Goal: Task Accomplishment & Management: Use online tool/utility

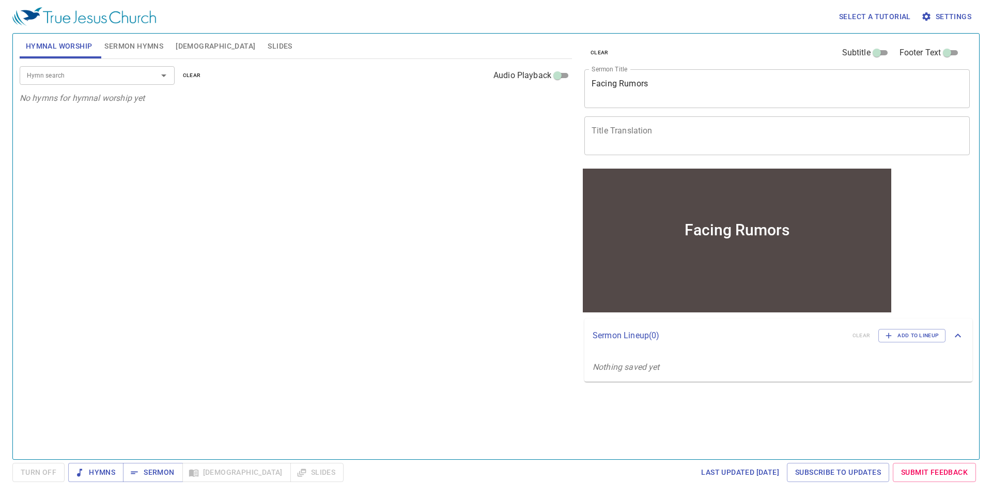
click at [943, 18] on span "Settings" at bounding box center [947, 16] width 48 height 13
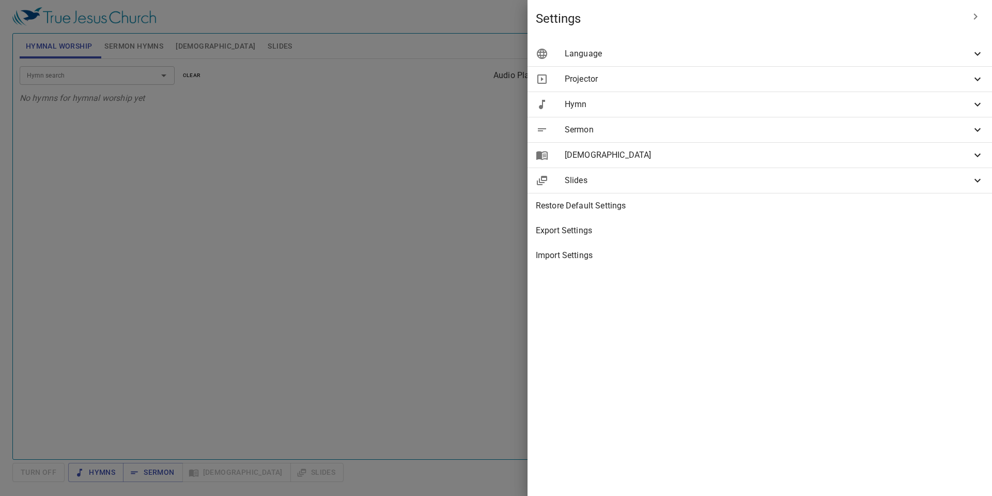
click at [980, 153] on icon at bounding box center [977, 155] width 12 height 12
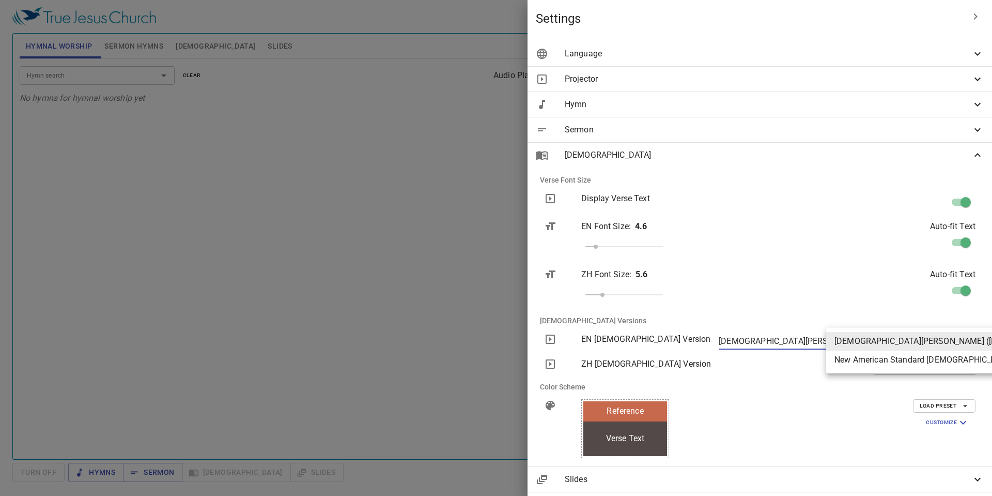
click at [960, 340] on body "Select a tutorial Settings Hymnal Worship Sermon Hymns [DEMOGRAPHIC_DATA] Slide…" at bounding box center [496, 248] width 992 height 496
click at [948, 359] on li "New American Standard [DEMOGRAPHIC_DATA] (NASB)" at bounding box center [956, 359] width 261 height 19
type input "nasb"
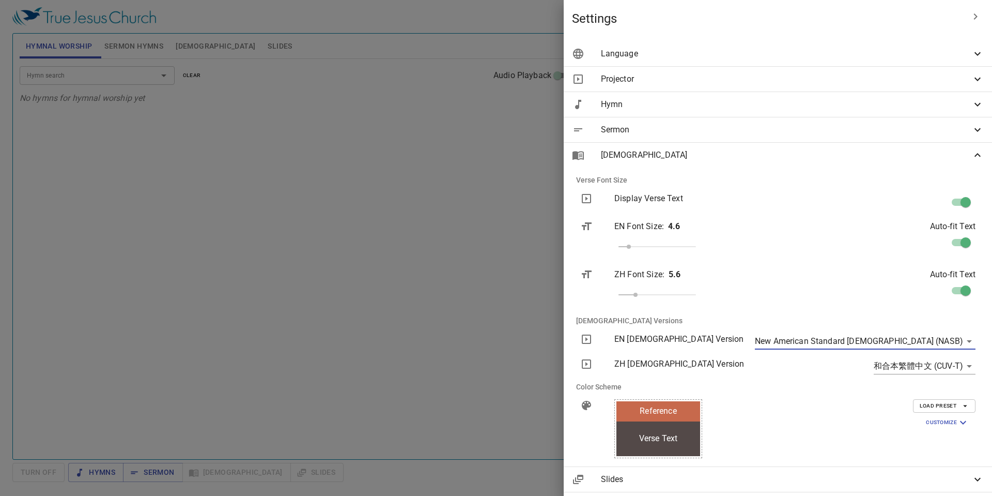
click at [974, 19] on icon "button" at bounding box center [976, 16] width 4 height 6
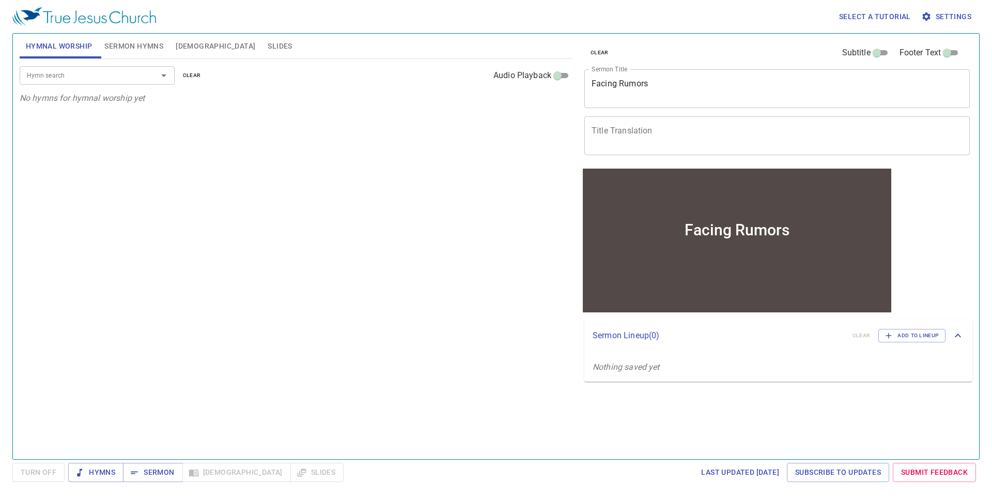
click at [375, 189] on div "Hymn search Hymn search clear Audio Playback No hymns for hymnal worship yet" at bounding box center [296, 254] width 552 height 391
click at [189, 46] on span "[DEMOGRAPHIC_DATA]" at bounding box center [216, 46] width 80 height 13
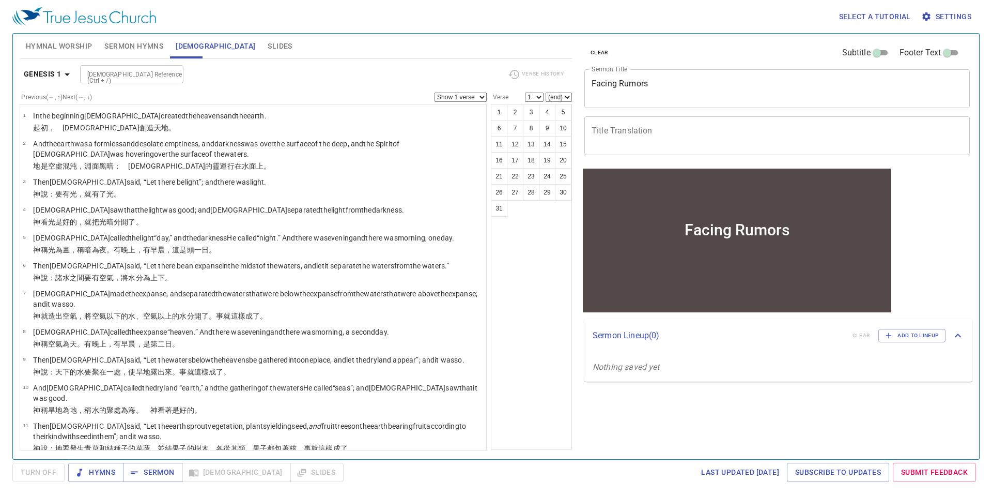
click at [639, 80] on textarea "Facing Rumors" at bounding box center [777, 89] width 371 height 20
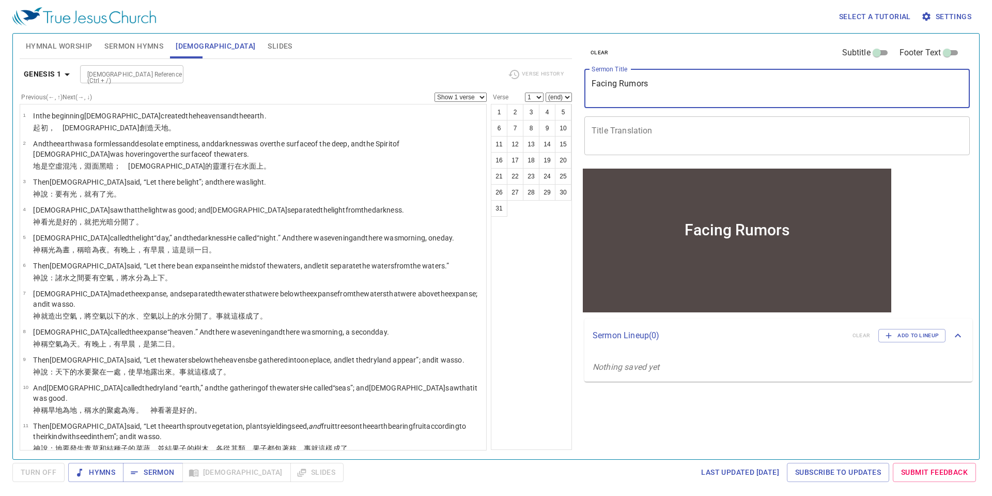
click at [639, 80] on textarea "Facing Rumors" at bounding box center [777, 89] width 371 height 20
